Goal: Check status: Check status

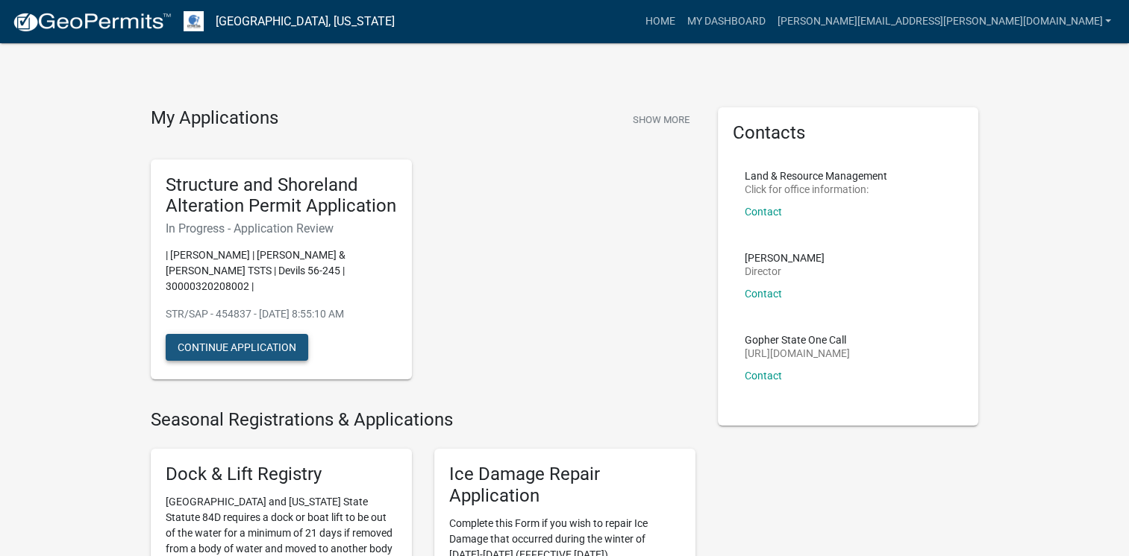
click at [278, 334] on button "Continue Application" at bounding box center [237, 347] width 142 height 27
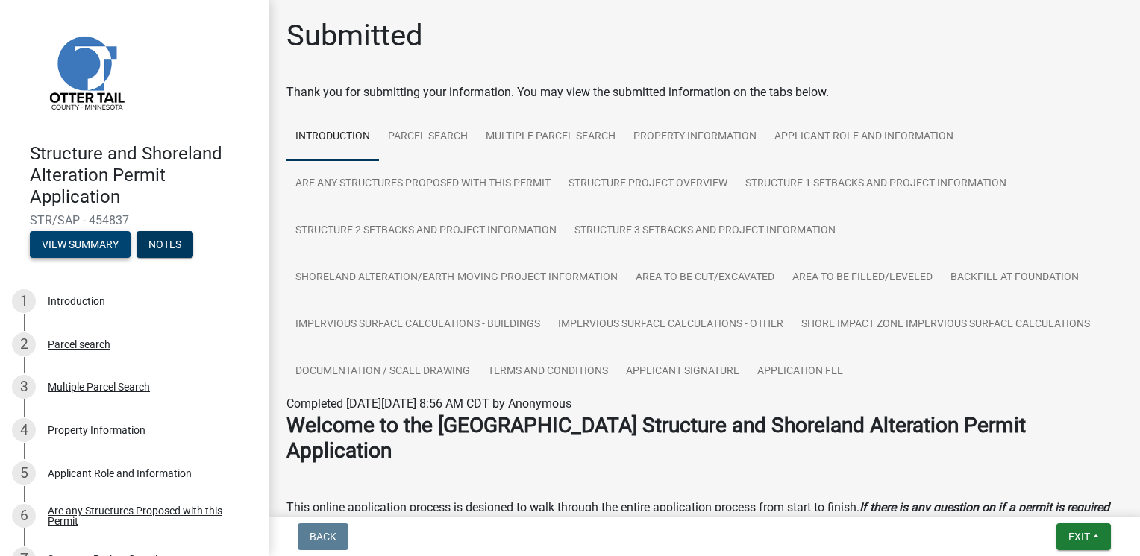
click at [103, 247] on button "View Summary" at bounding box center [80, 244] width 101 height 27
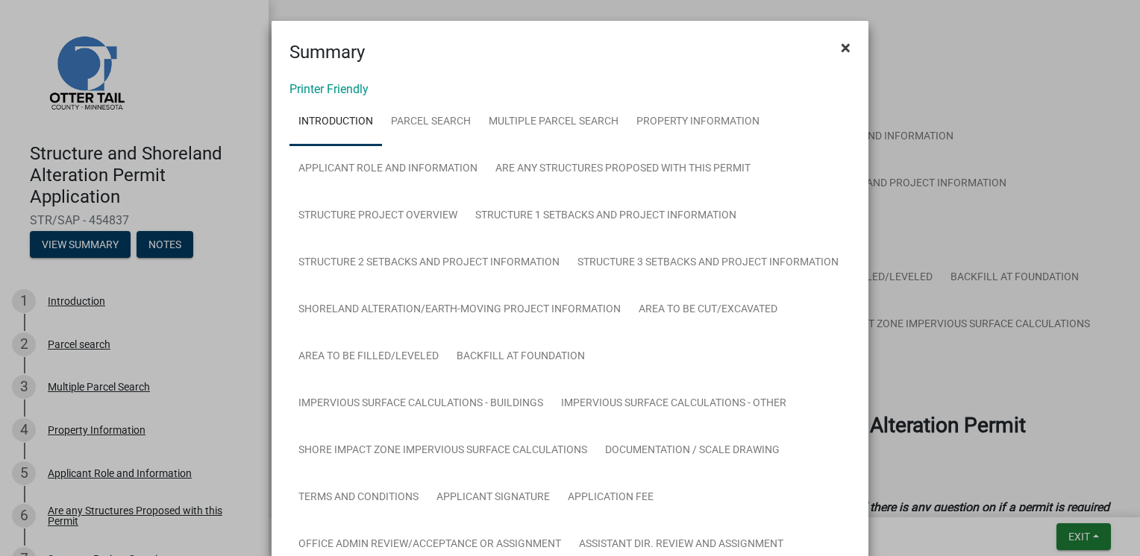
click at [841, 51] on span "×" at bounding box center [846, 47] width 10 height 21
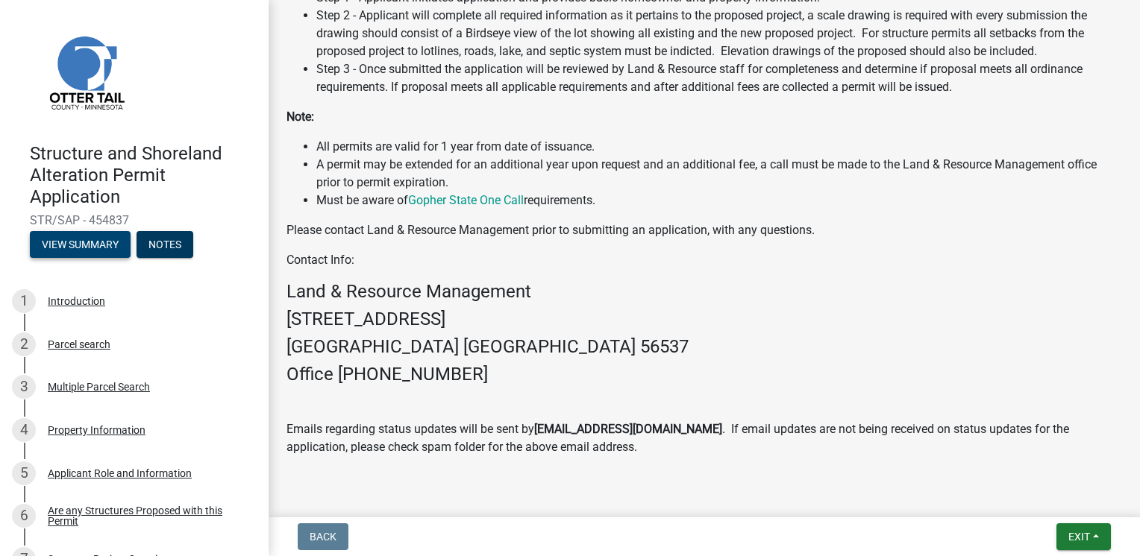
scroll to position [740, 0]
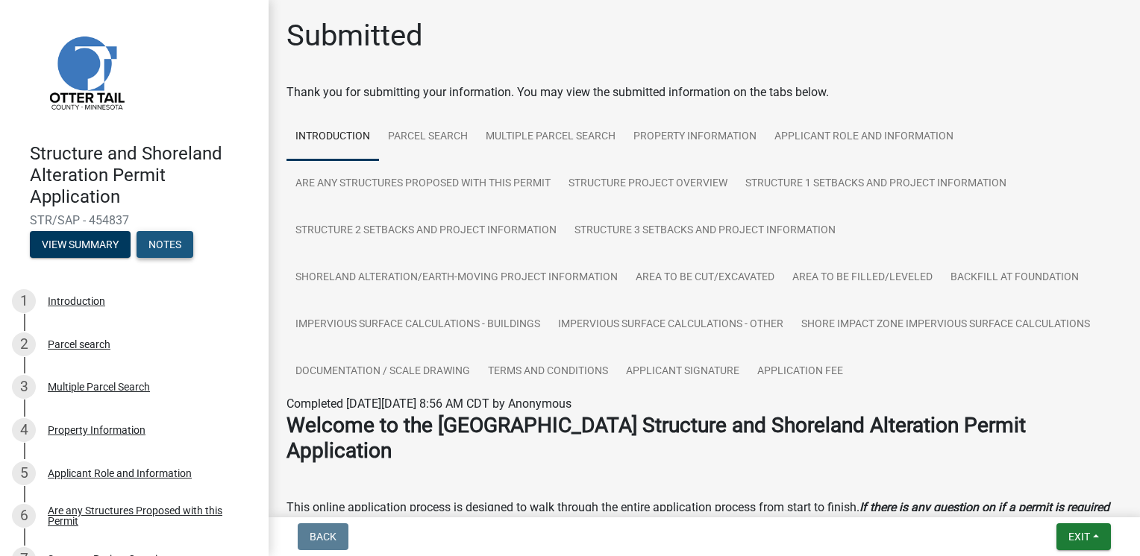
click at [166, 249] on button "Notes" at bounding box center [165, 244] width 57 height 27
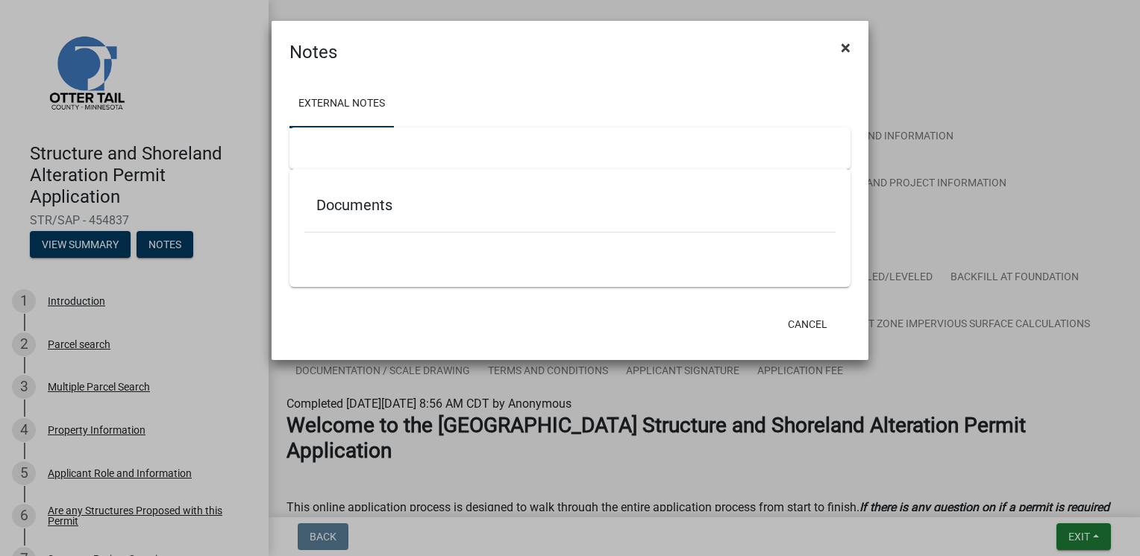
click at [847, 47] on span "×" at bounding box center [846, 47] width 10 height 21
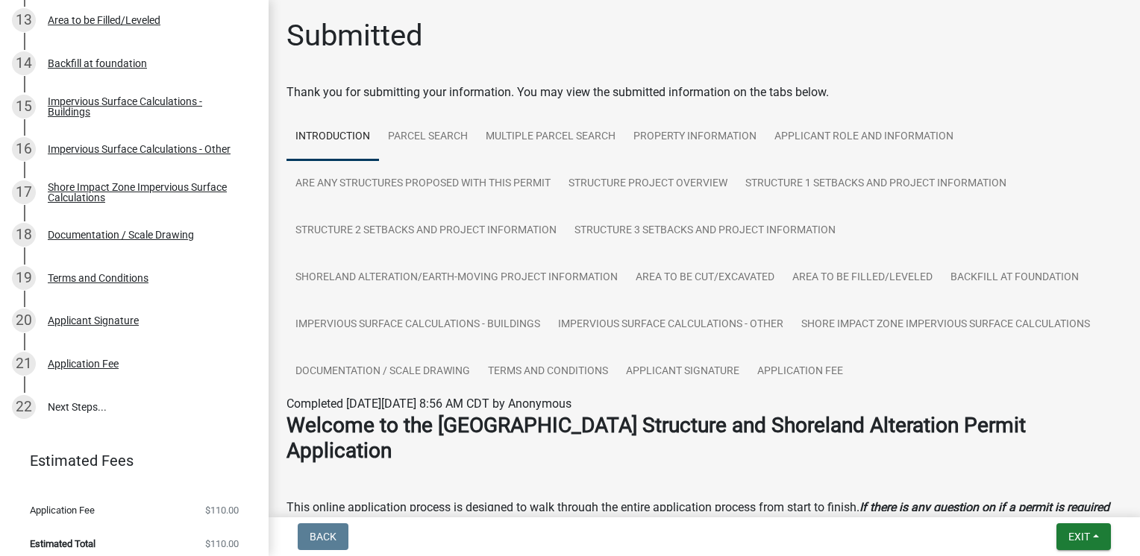
scroll to position [807, 0]
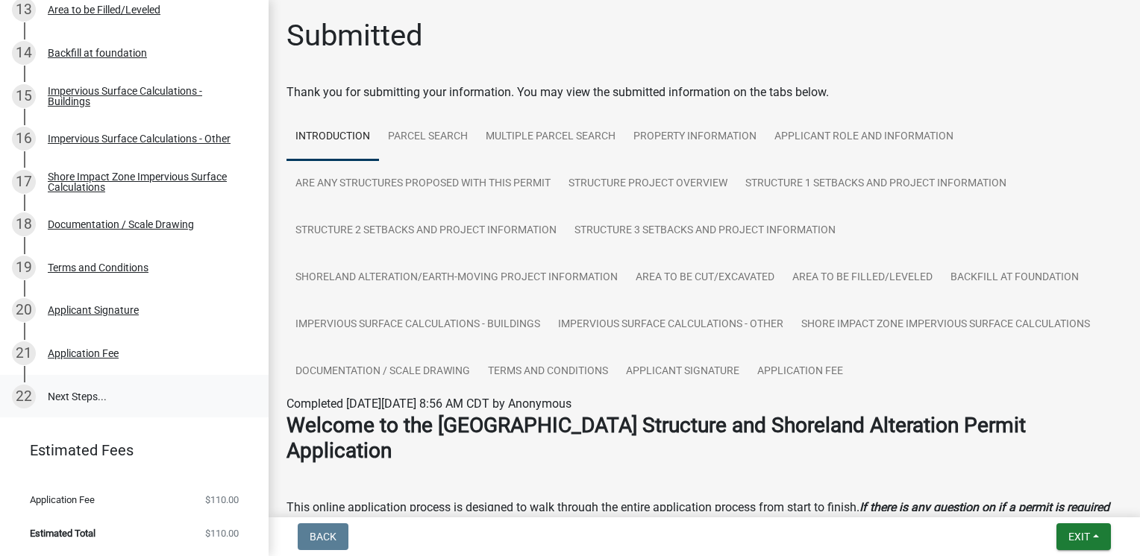
click at [95, 388] on link "22 Next Steps..." at bounding box center [134, 396] width 269 height 43
click at [60, 396] on link "22 Next Steps..." at bounding box center [134, 396] width 269 height 43
click at [60, 397] on link "22 Next Steps..." at bounding box center [134, 396] width 269 height 43
click at [63, 397] on link "22 Next Steps..." at bounding box center [134, 396] width 269 height 43
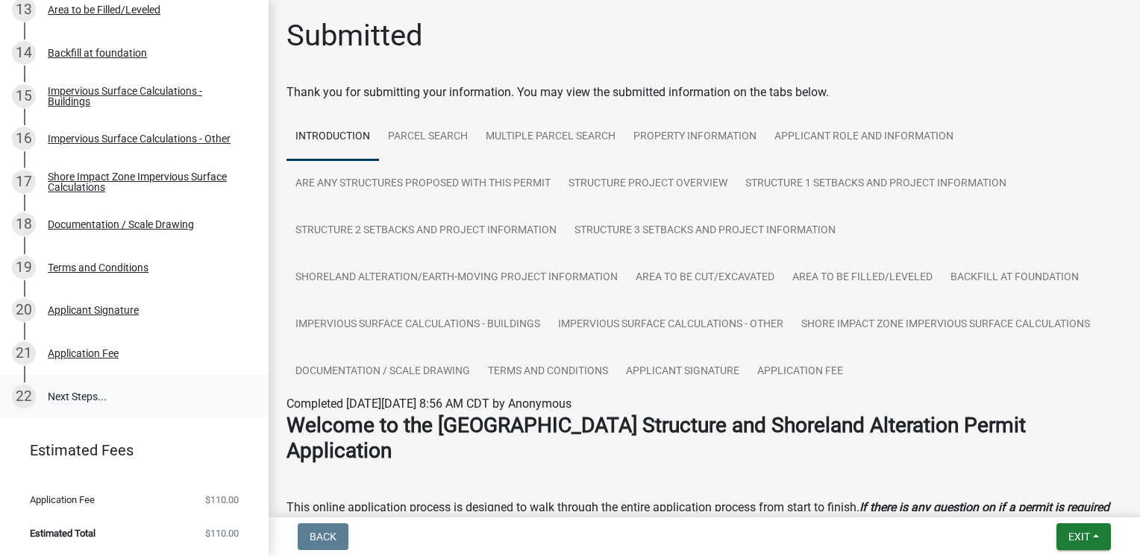
drag, startPoint x: 63, startPoint y: 397, endPoint x: 181, endPoint y: 389, distance: 118.1
click at [181, 389] on link "22 Next Steps..." at bounding box center [134, 396] width 269 height 43
click at [28, 386] on div "22" at bounding box center [24, 397] width 24 height 24
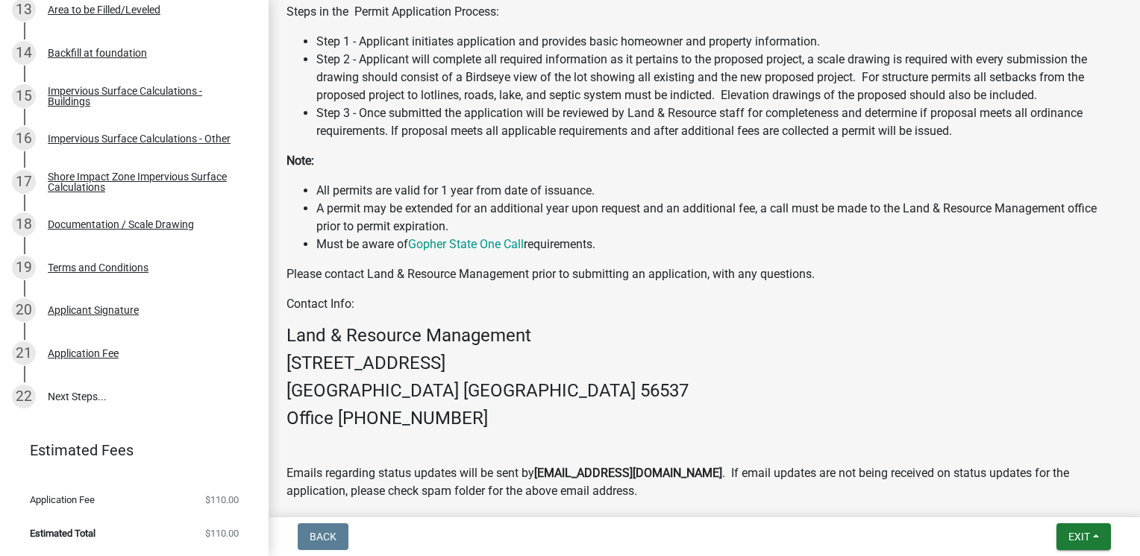
scroll to position [740, 0]
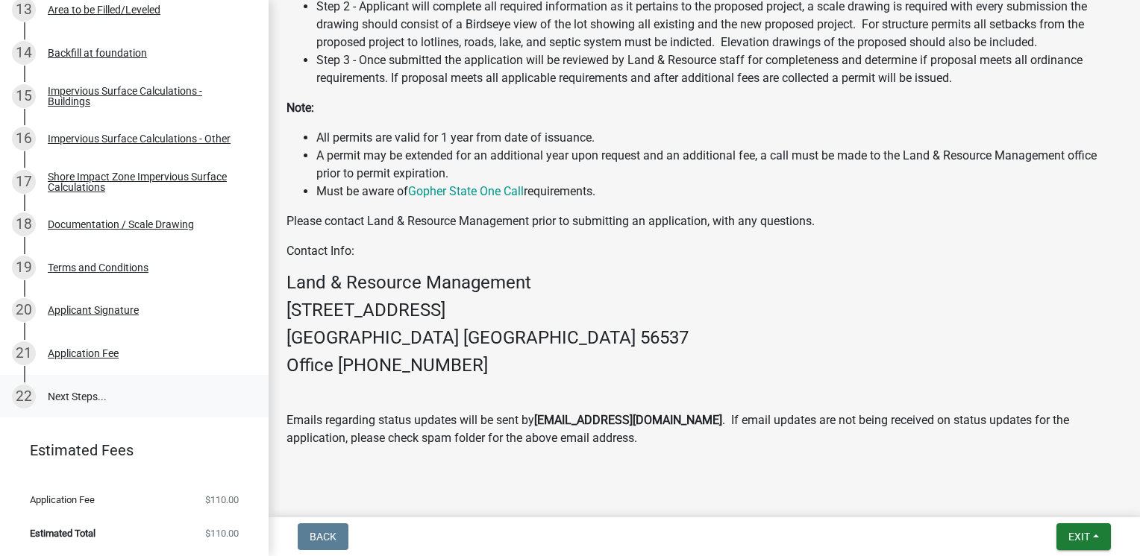
click at [59, 394] on link "22 Next Steps..." at bounding box center [134, 396] width 269 height 43
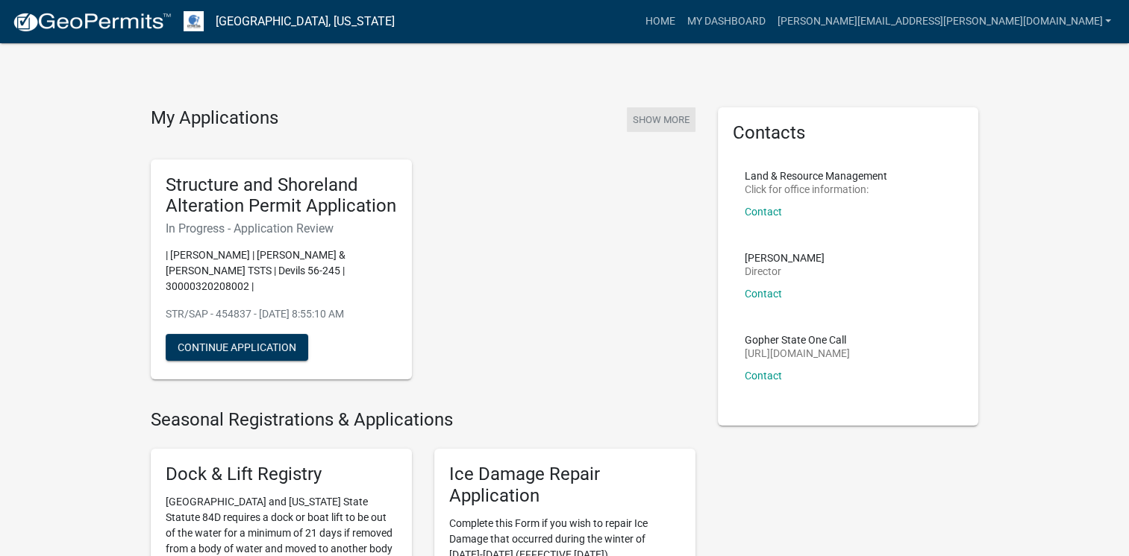
click at [651, 127] on button "Show More" at bounding box center [661, 119] width 69 height 25
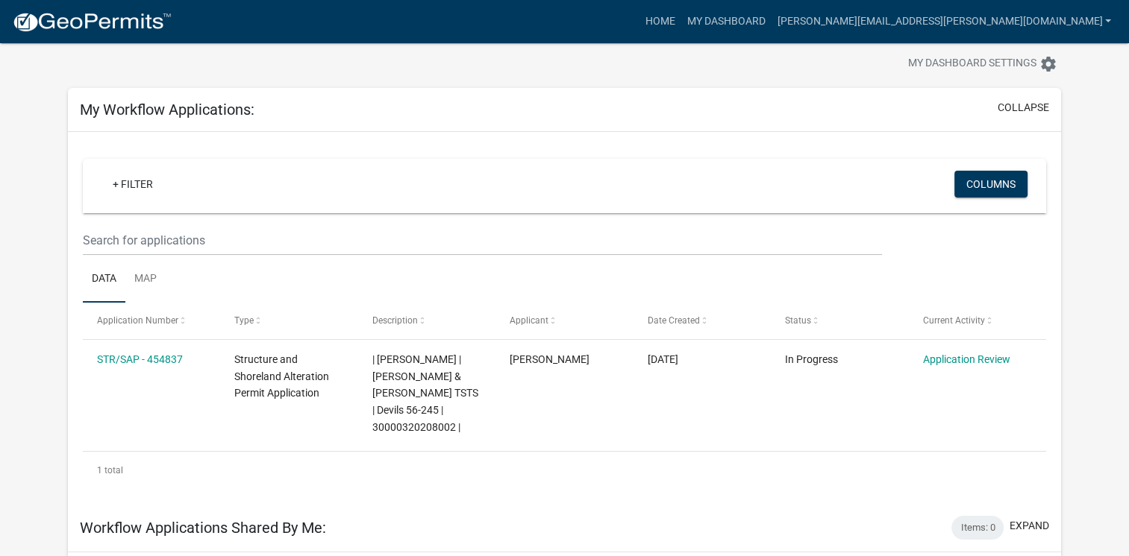
scroll to position [60, 0]
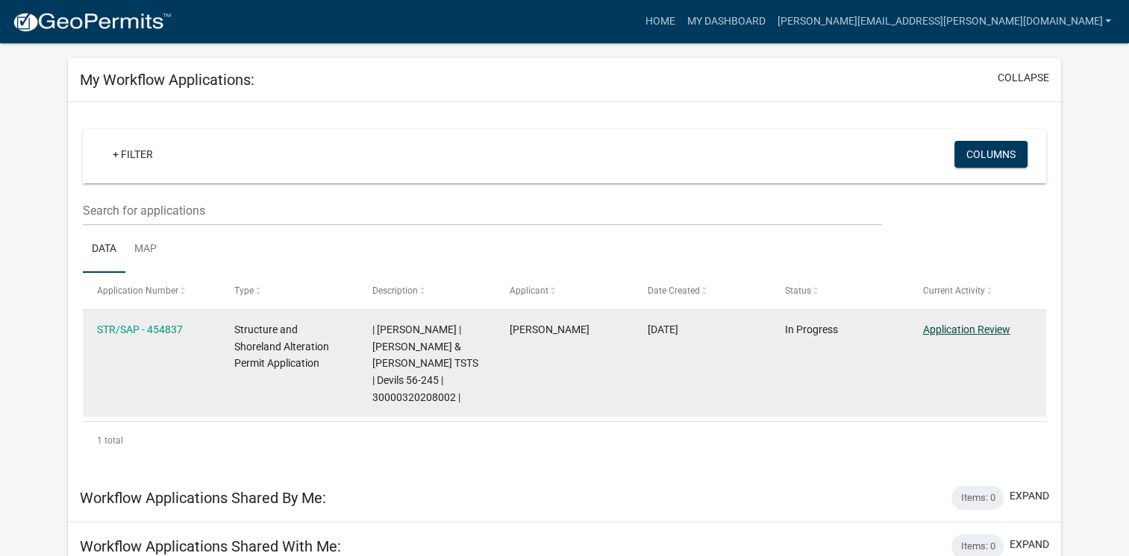
click at [929, 328] on link "Application Review" at bounding box center [965, 330] width 87 height 12
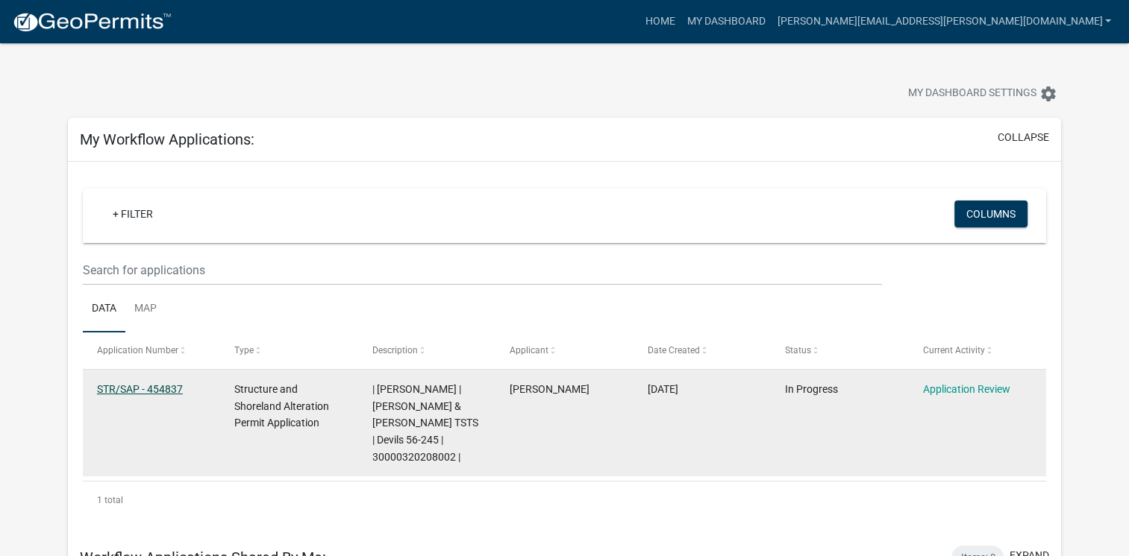
click at [161, 384] on link "STR/SAP - 454837" at bounding box center [140, 389] width 86 height 12
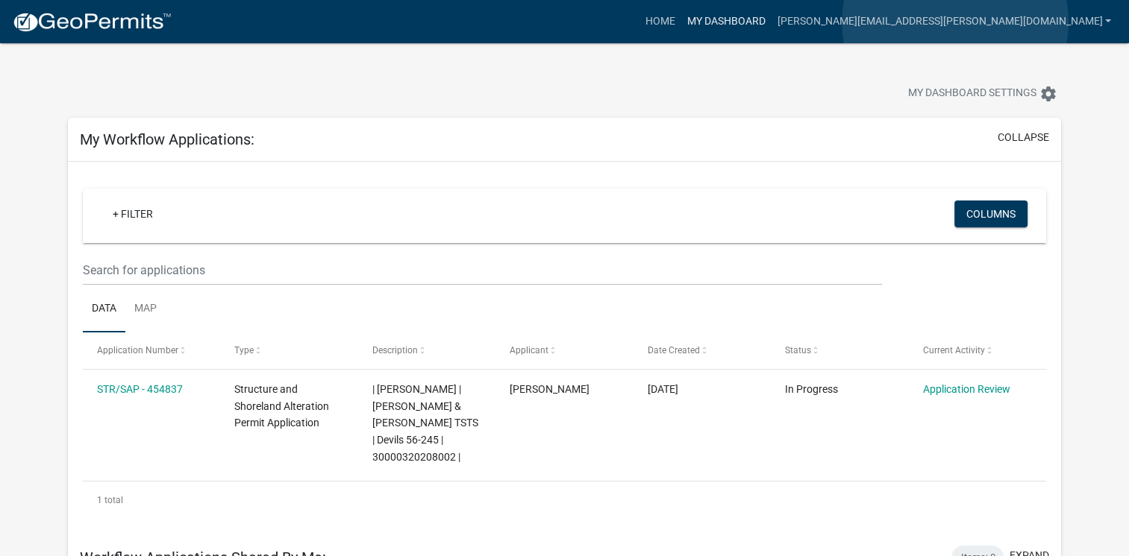
click at [771, 22] on link "My Dashboard" at bounding box center [725, 21] width 90 height 28
